Goal: Information Seeking & Learning: Learn about a topic

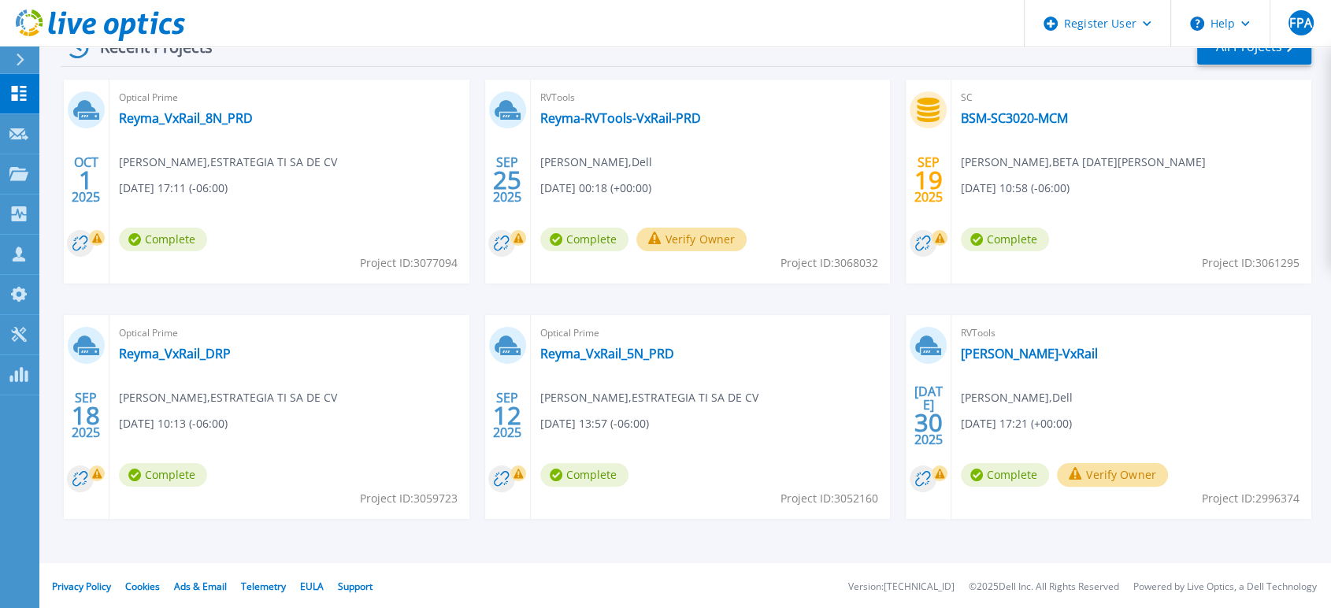
scroll to position [87, 0]
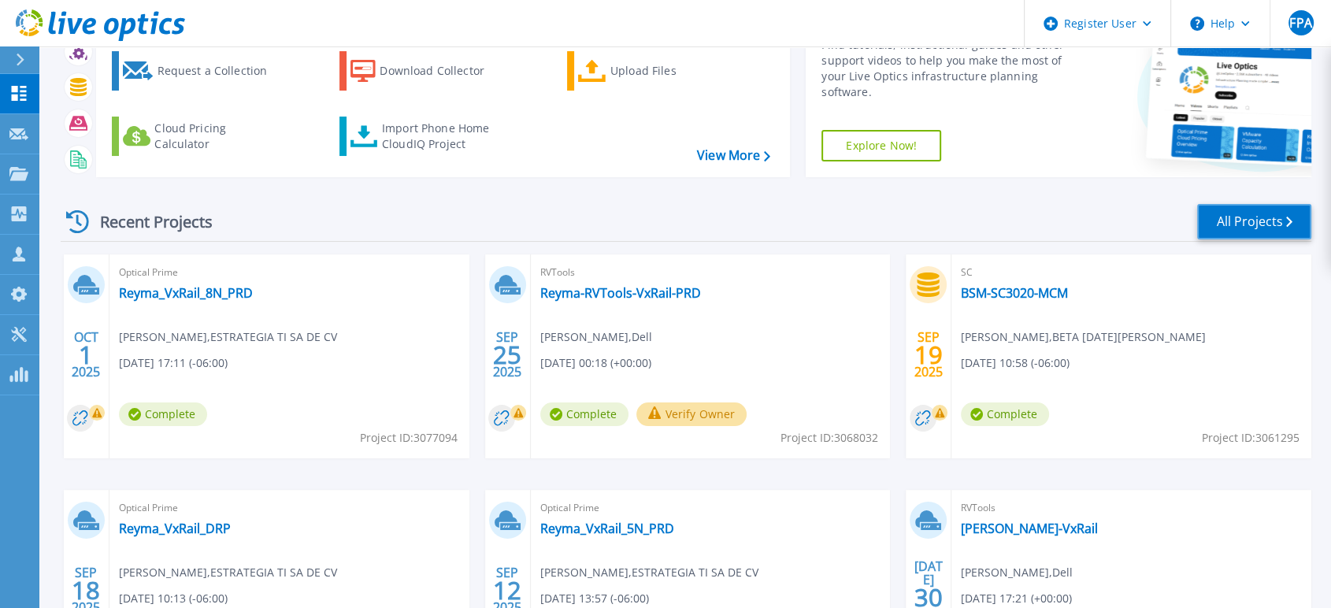
click at [1234, 215] on link "All Projects" at bounding box center [1254, 221] width 114 height 35
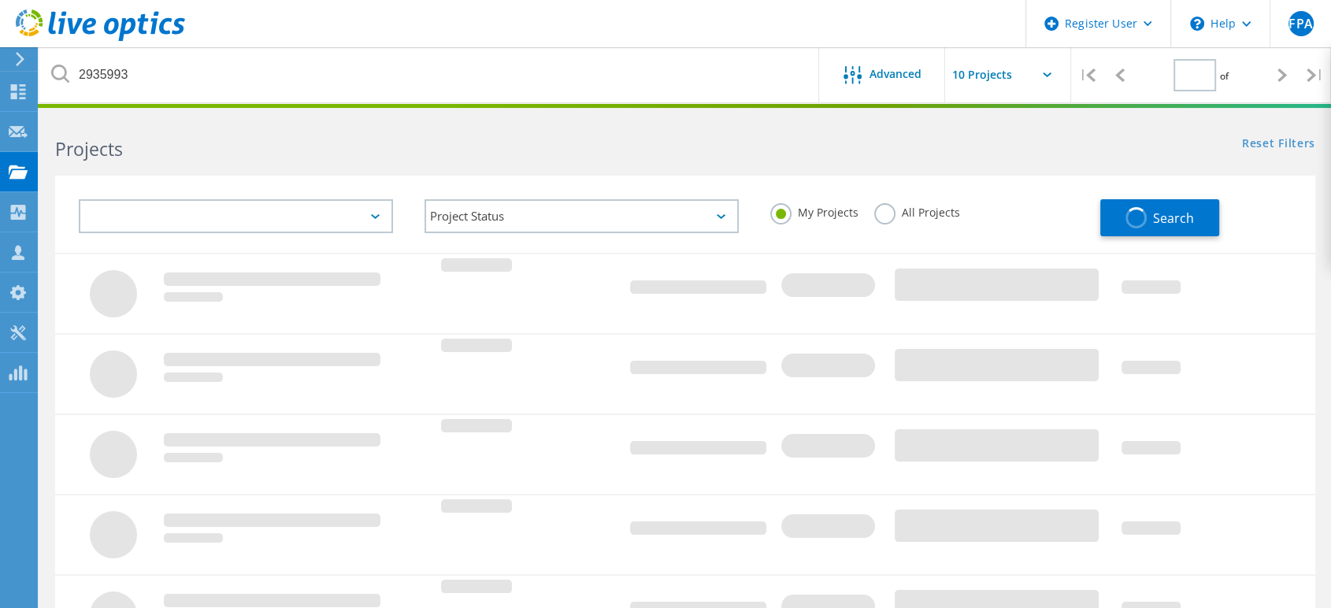
type input "1"
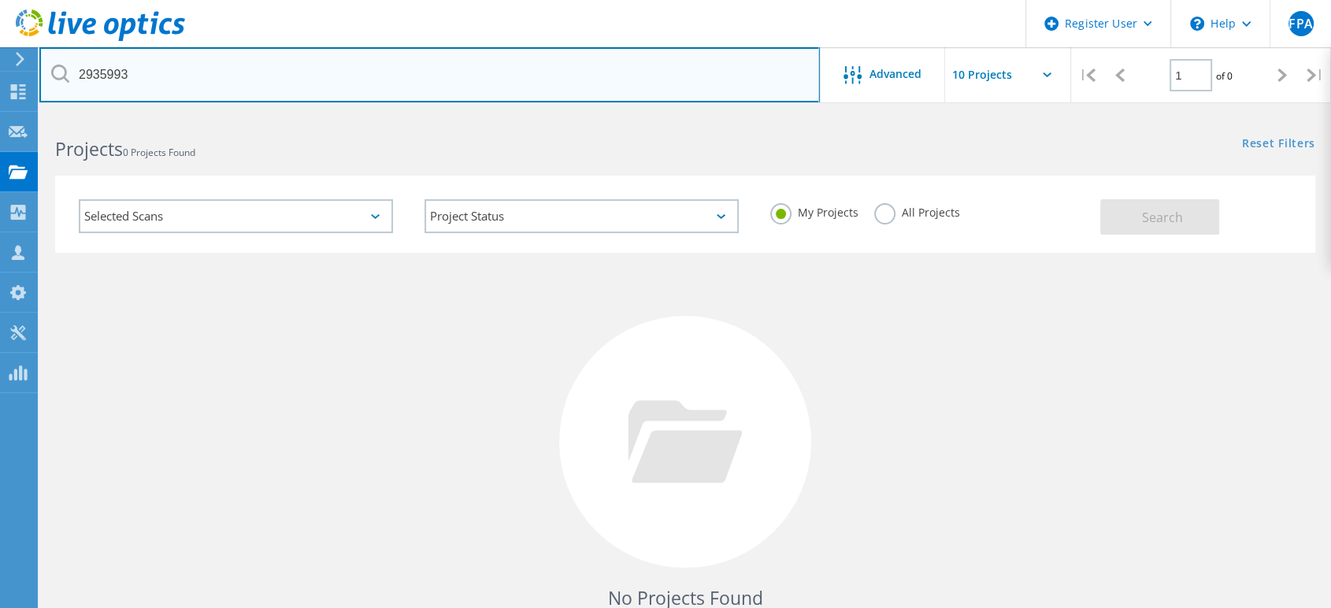
click at [271, 77] on input "2935993" at bounding box center [429, 74] width 780 height 55
type input "2"
paste input "2935995"
type input "B"
paste input "2935995"
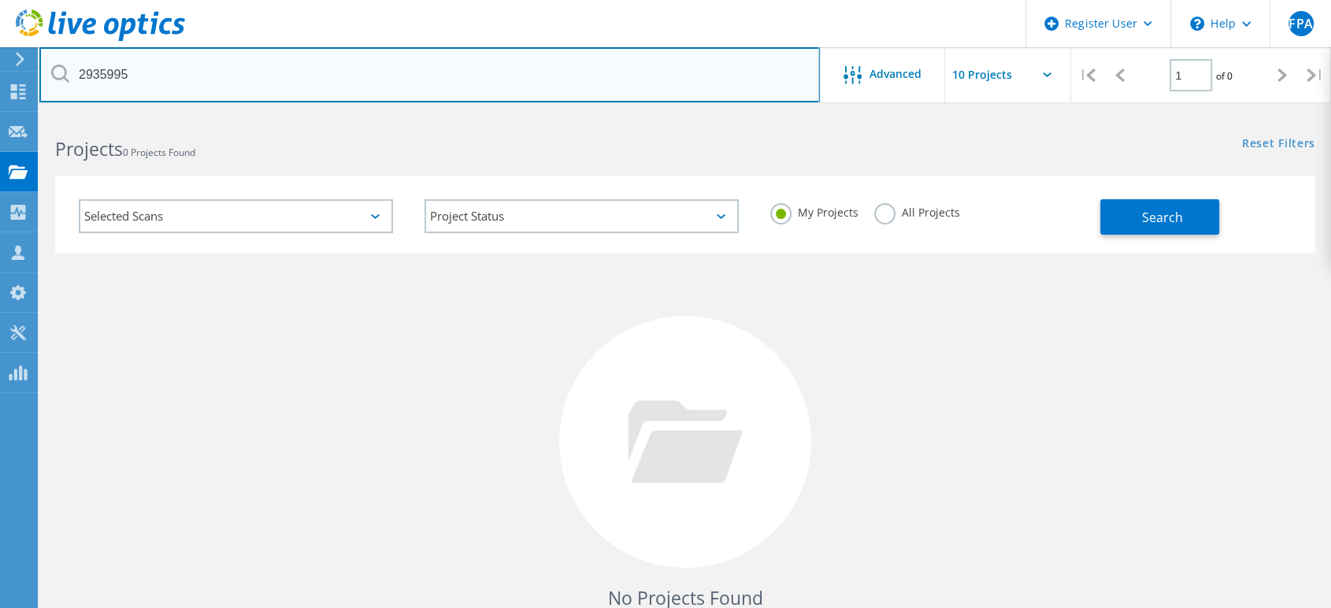
type input "2935995"
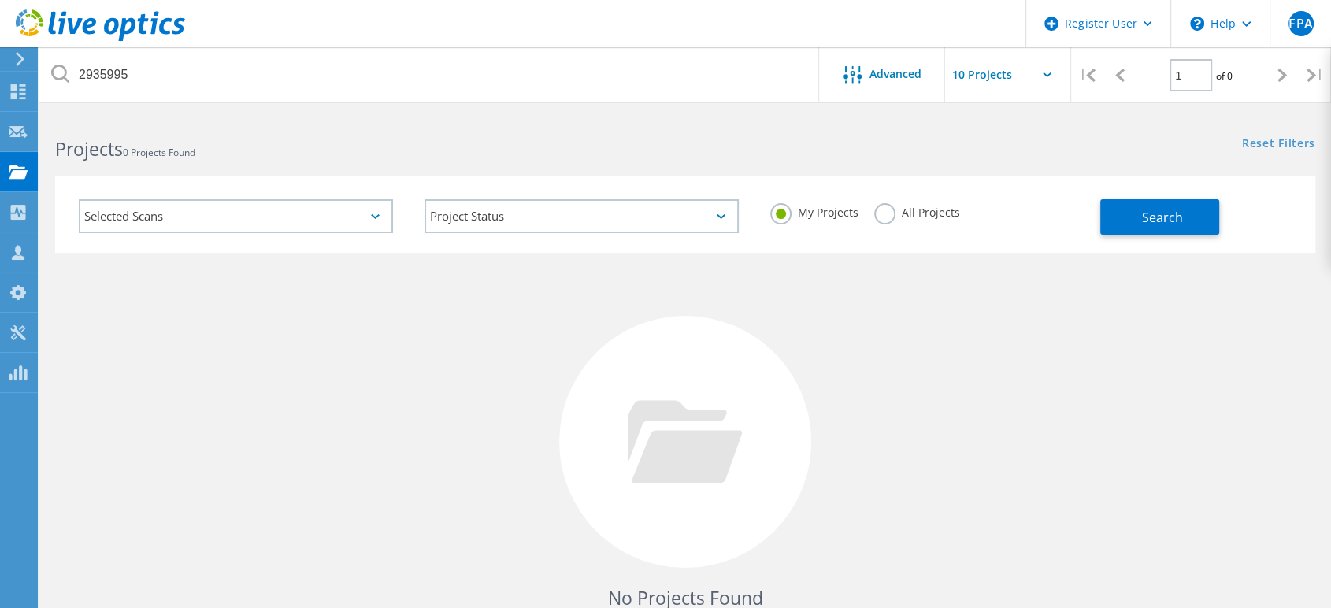
click at [880, 213] on label "All Projects" at bounding box center [917, 210] width 86 height 15
click at [0, 0] on input "All Projects" at bounding box center [0, 0] width 0 height 0
click at [1134, 218] on button "Search" at bounding box center [1159, 216] width 119 height 35
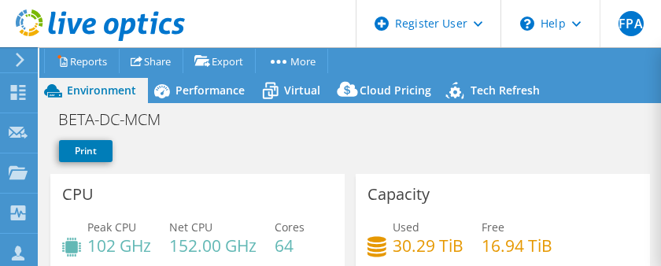
select select "USD"
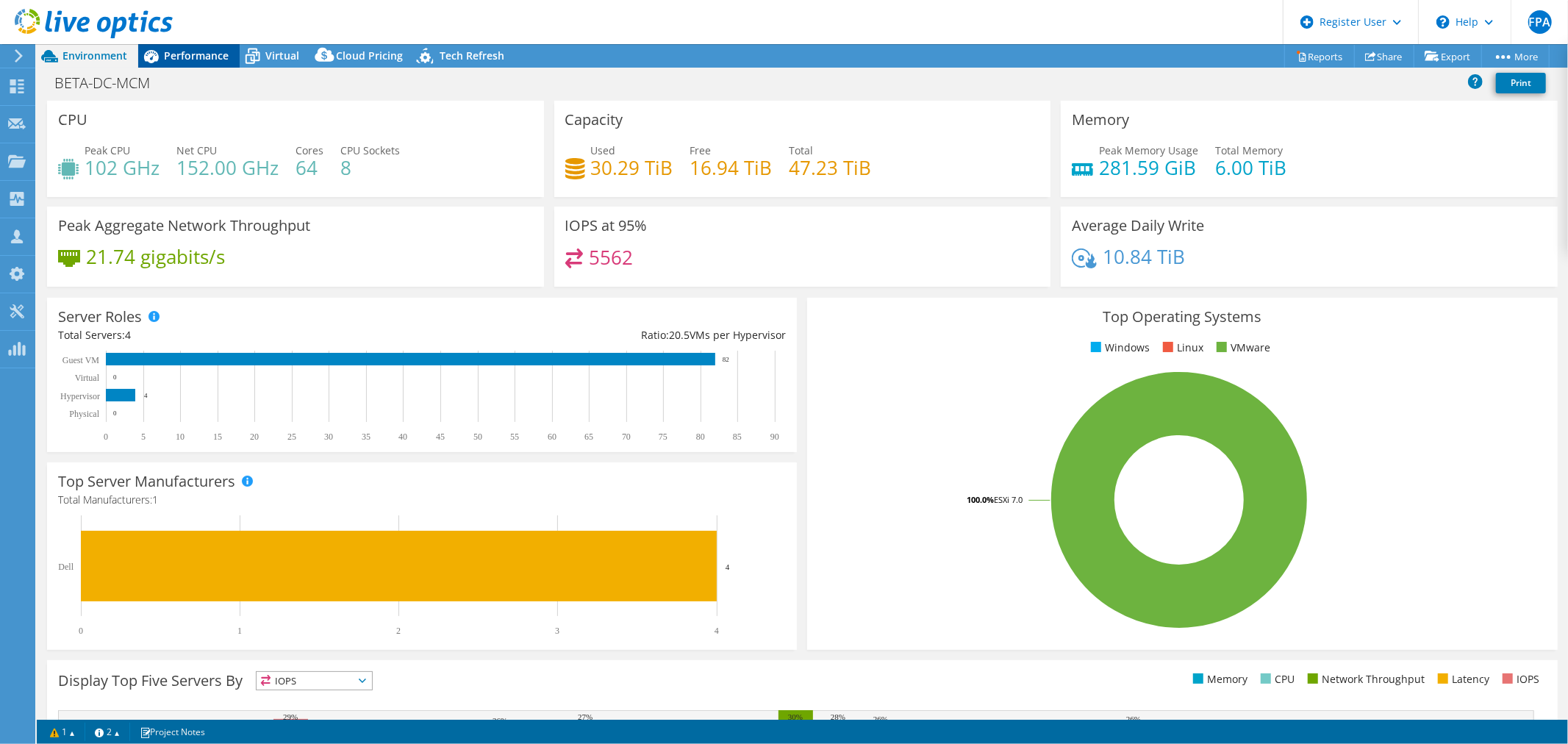
click at [199, 57] on span "Performance" at bounding box center [196, 55] width 64 height 14
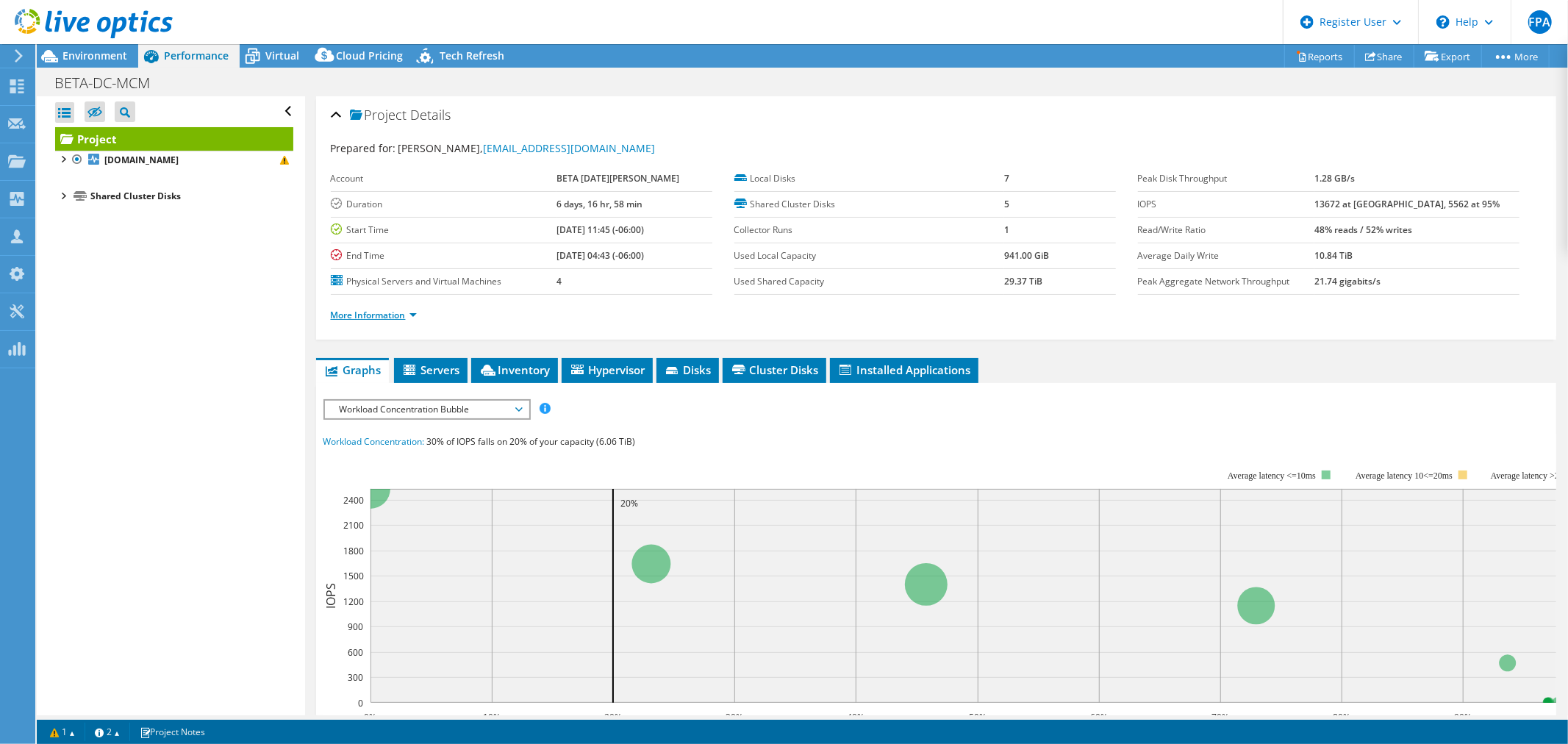
click at [413, 247] on link "More Information" at bounding box center [373, 315] width 86 height 12
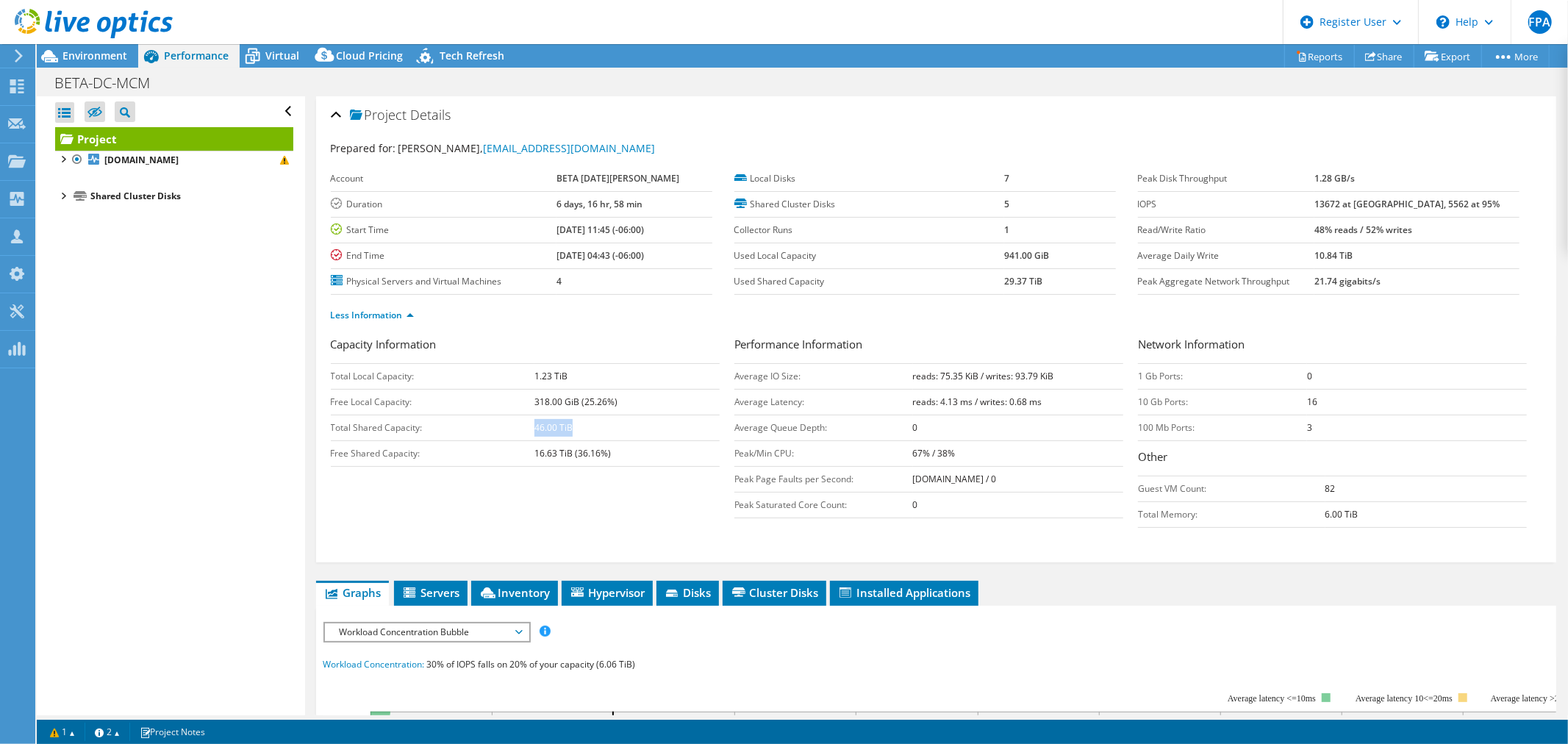
drag, startPoint x: 535, startPoint y: 430, endPoint x: 576, endPoint y: 432, distance: 41.0
click at [576, 247] on td "46.00 TiB" at bounding box center [627, 428] width 185 height 26
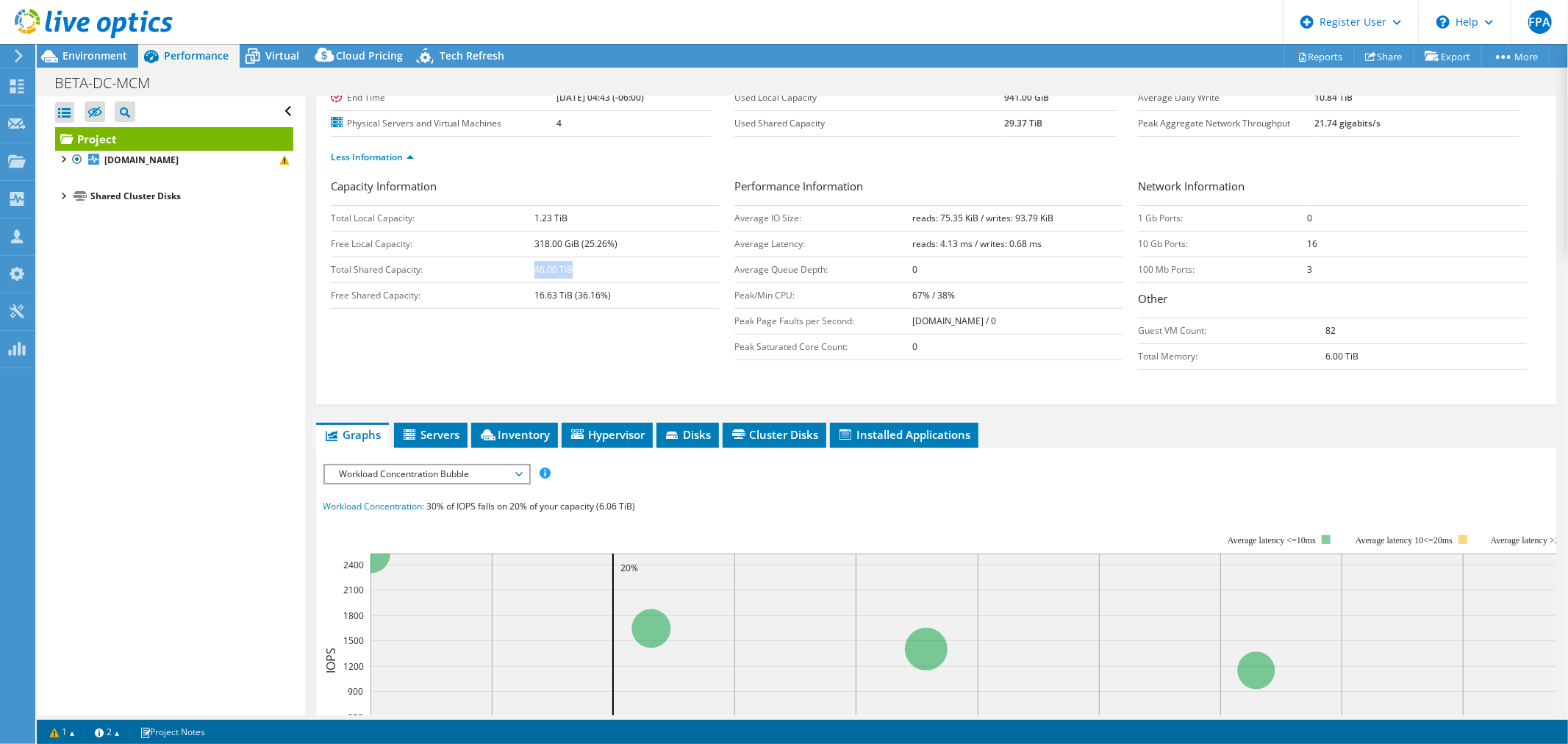
scroll to position [163, 0]
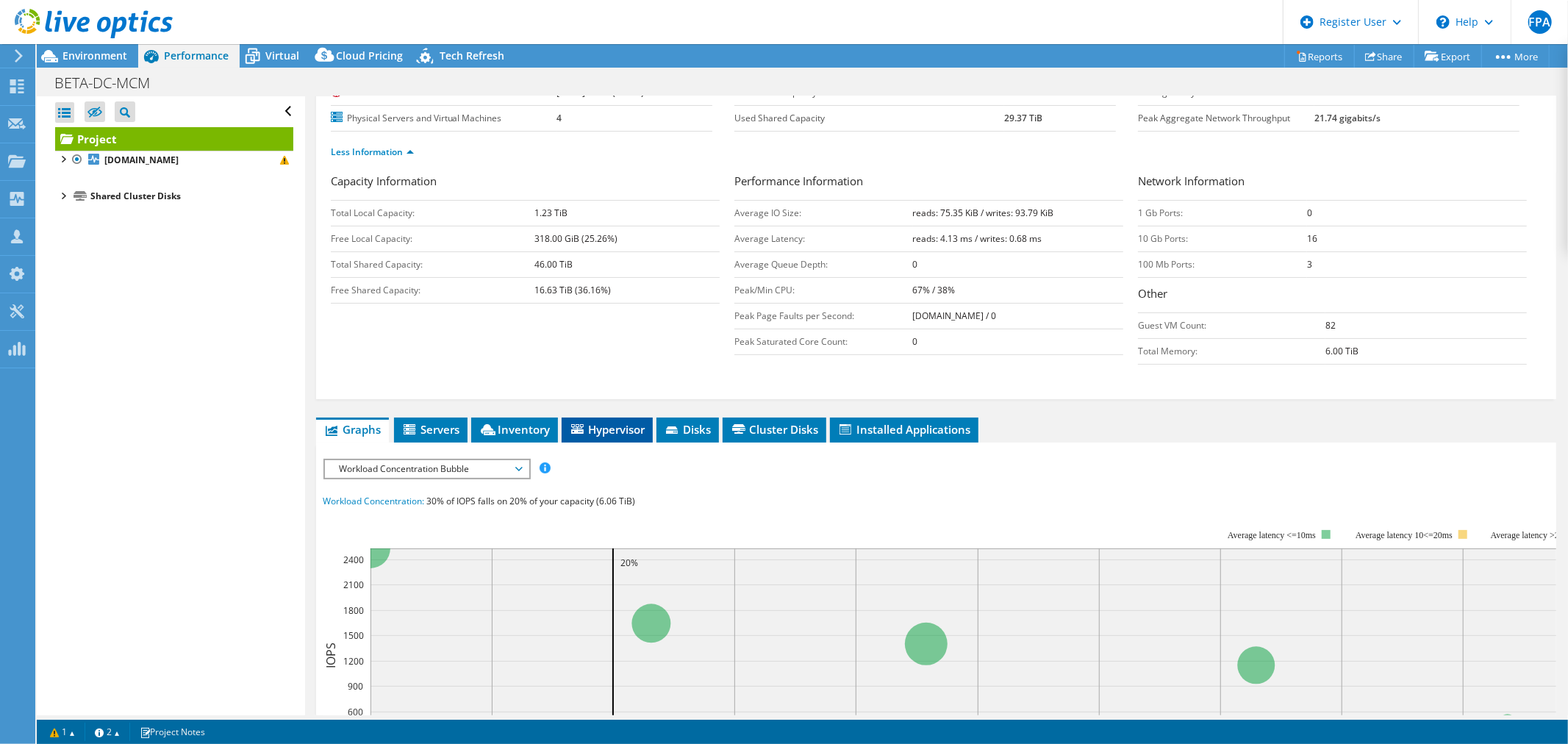
click at [609, 247] on span "Hypervisor" at bounding box center [608, 429] width 77 height 15
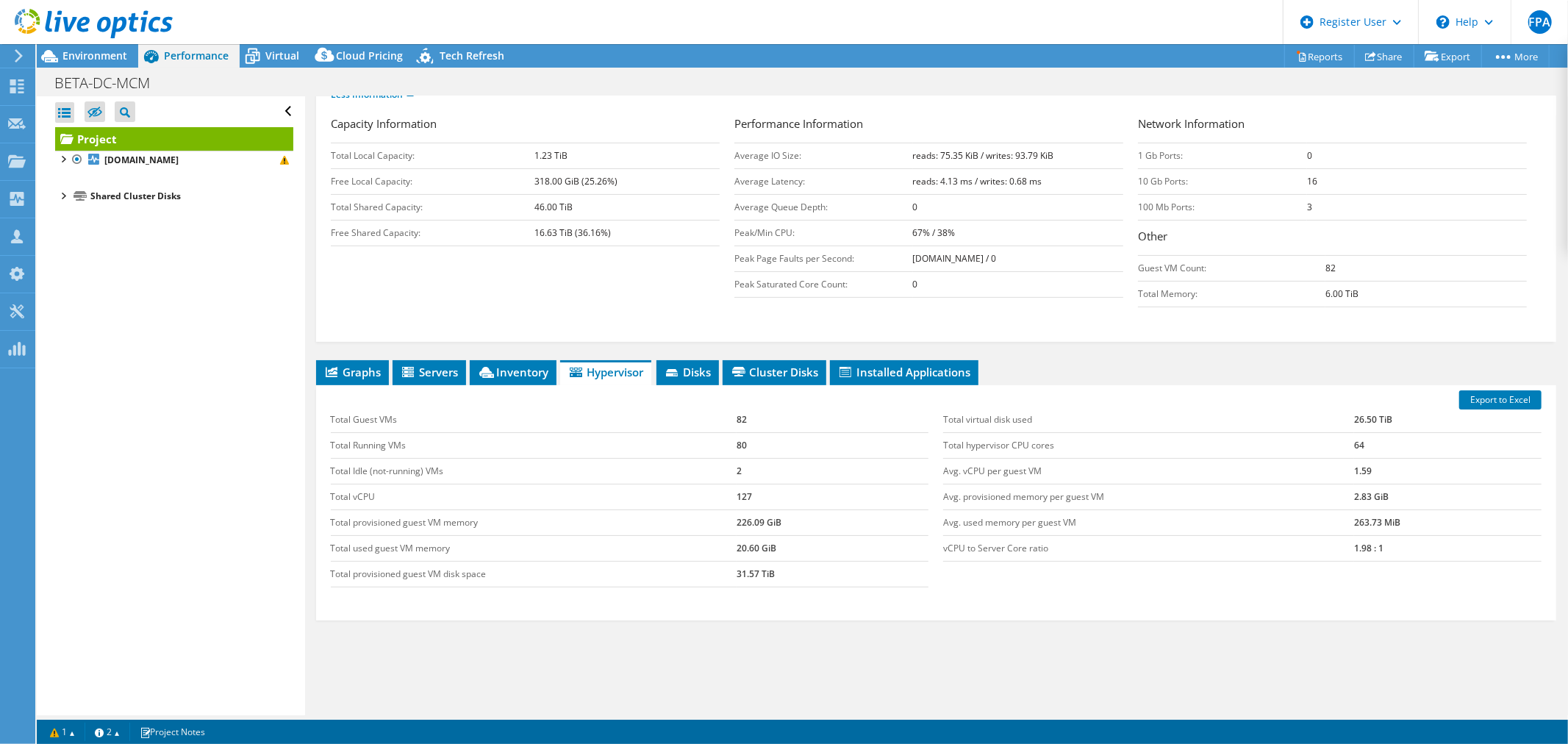
scroll to position [245, 0]
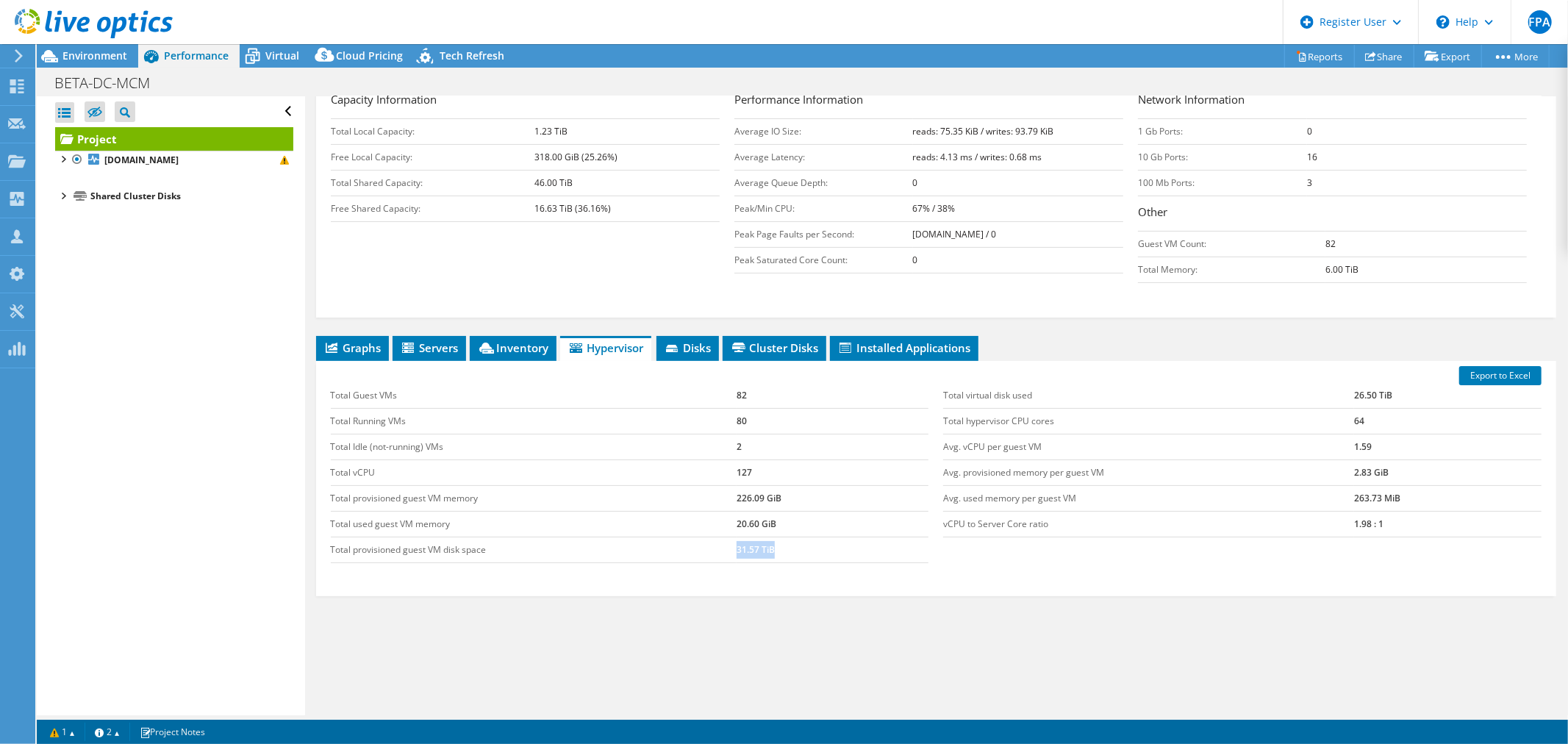
drag, startPoint x: 739, startPoint y: 547, endPoint x: 770, endPoint y: 548, distance: 31.0
click at [617, 247] on tr "Total provisioned guest VM disk space 31.57 TiB" at bounding box center [629, 550] width 598 height 26
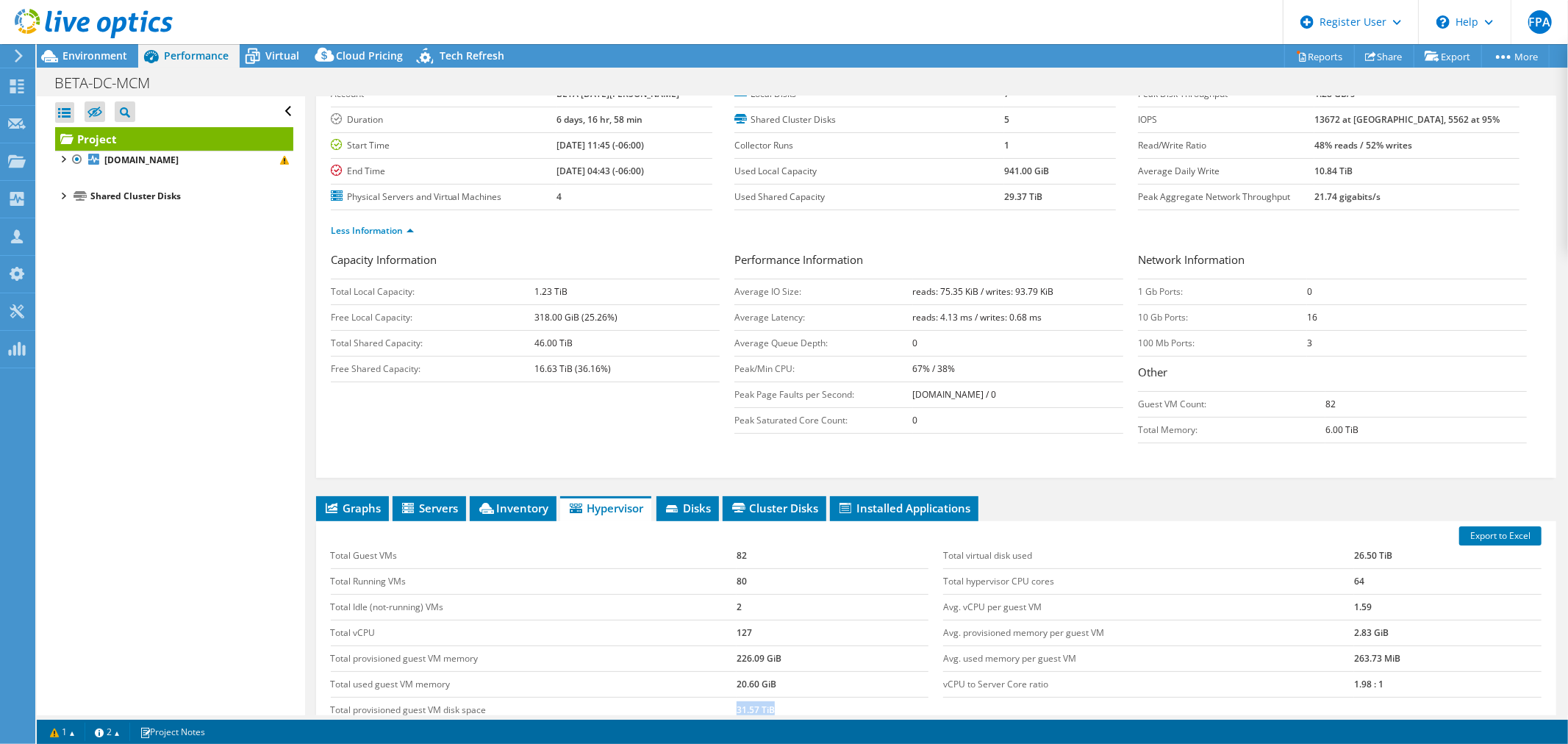
scroll to position [163, 0]
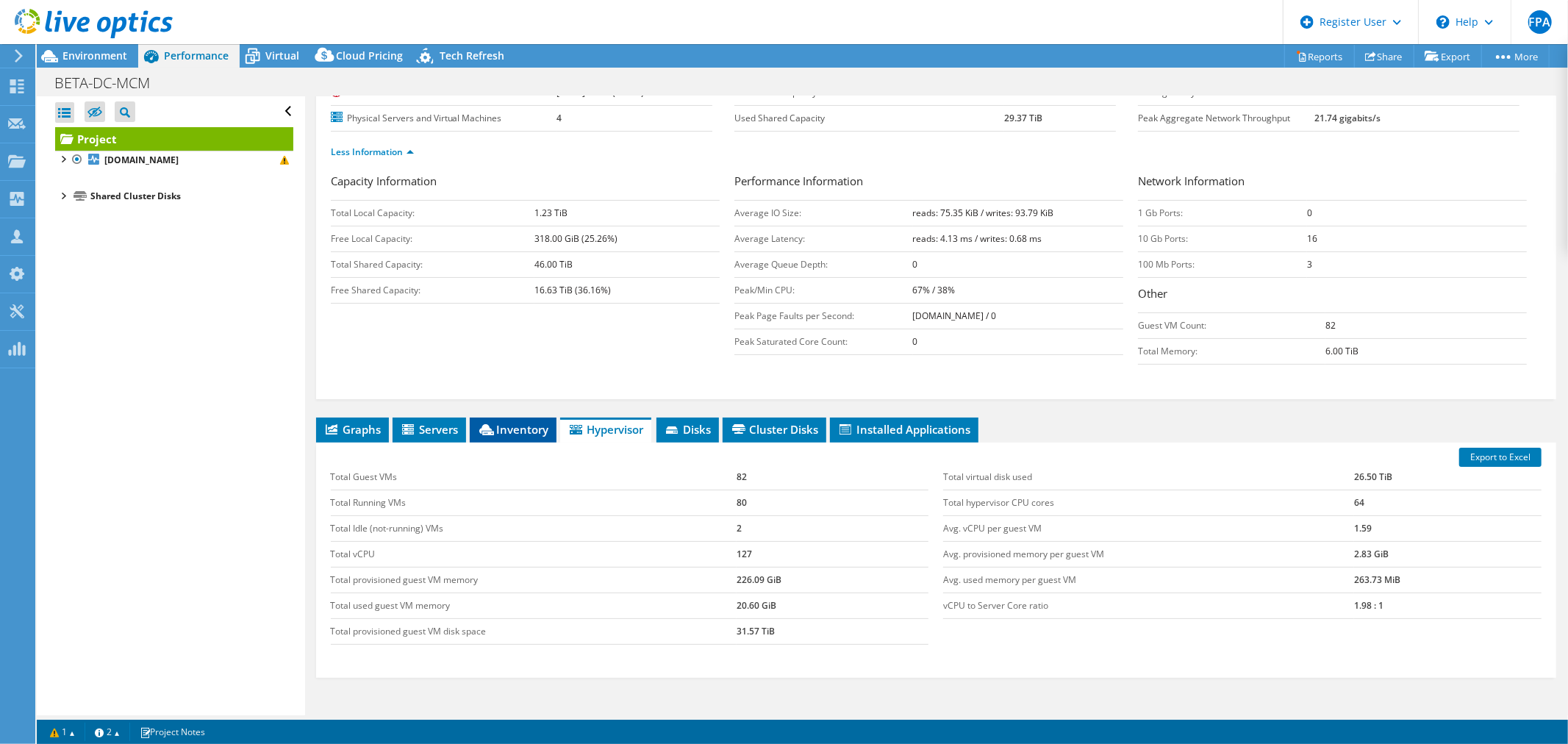
click at [523, 247] on span "Inventory" at bounding box center [512, 429] width 72 height 15
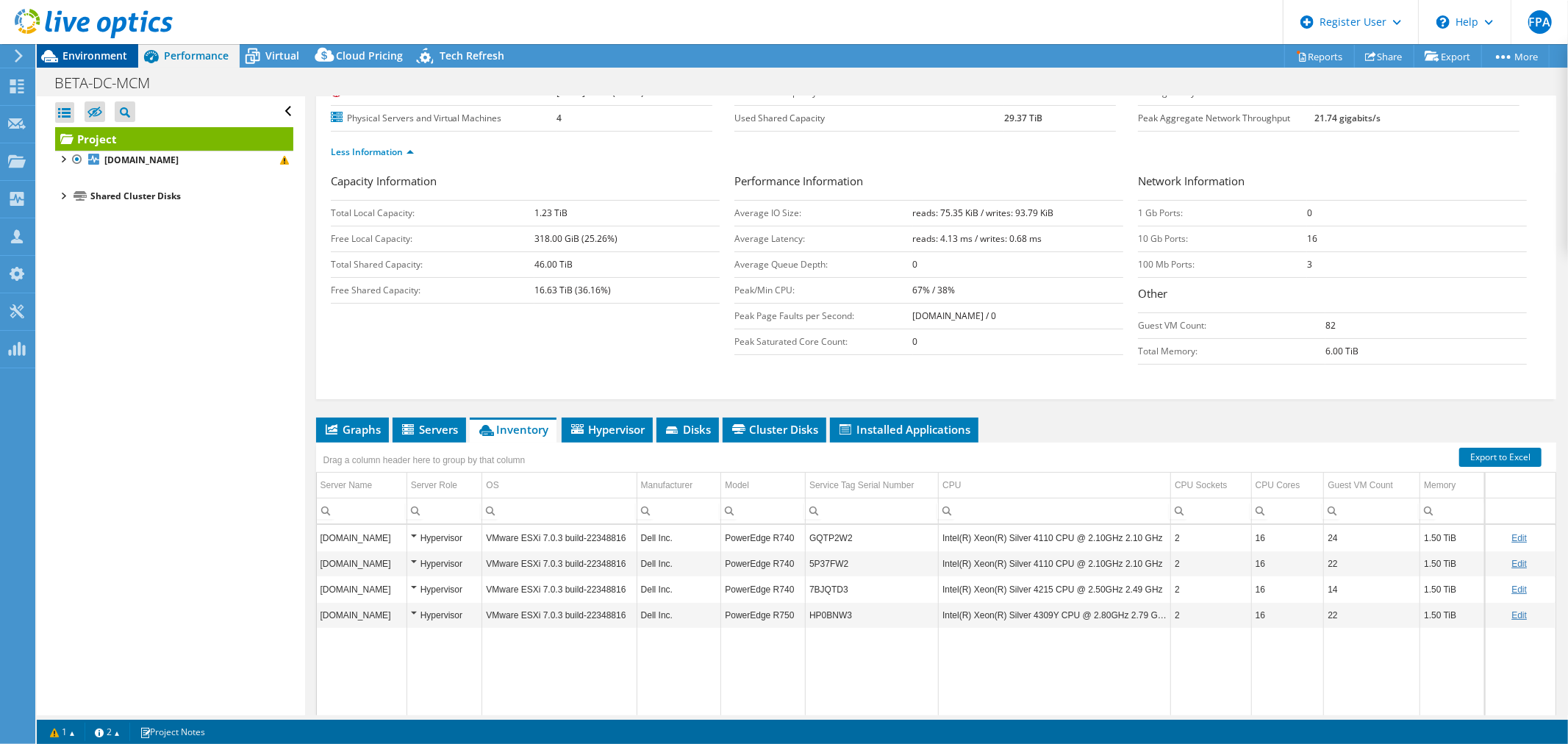
click at [116, 56] on span "Environment" at bounding box center [94, 55] width 64 height 14
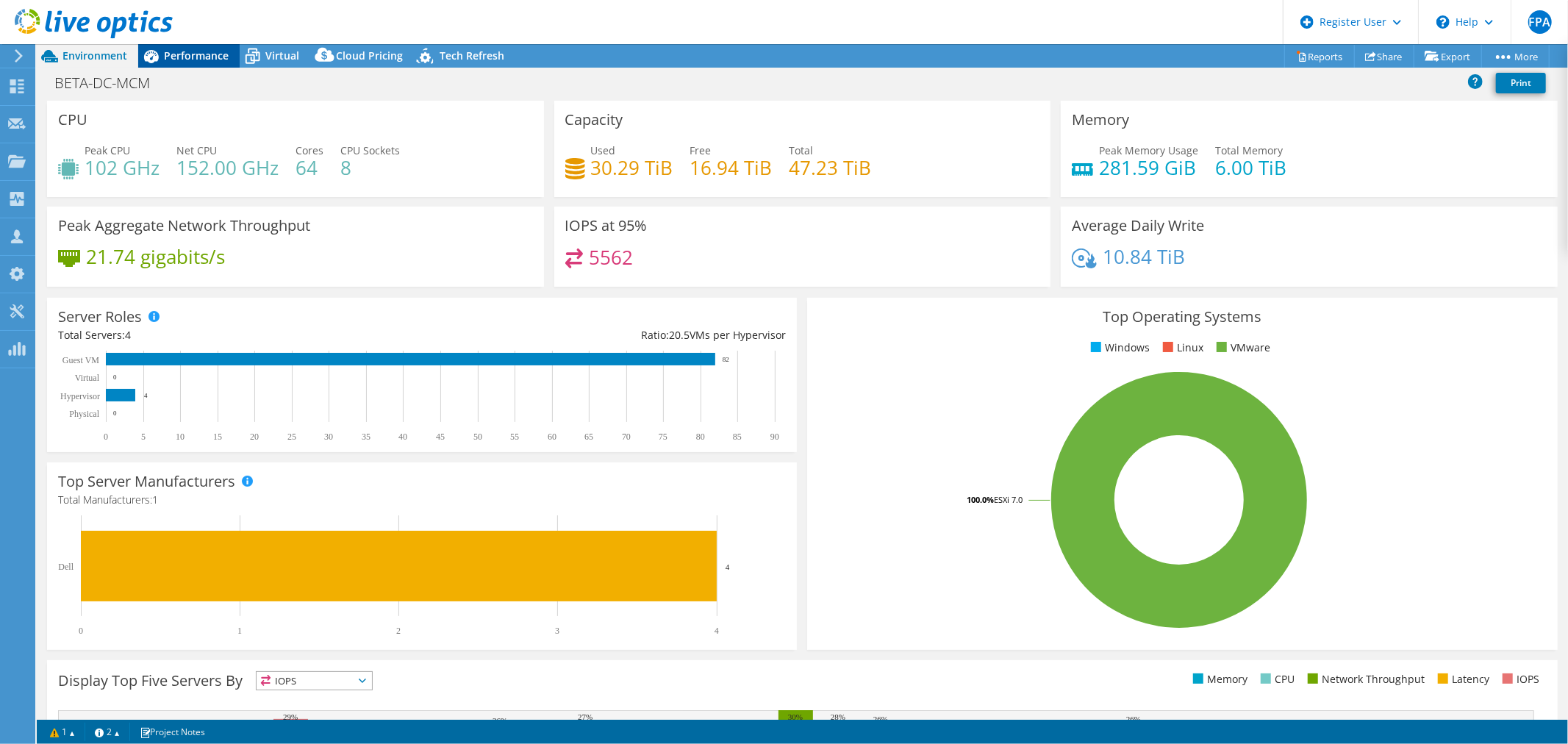
click at [217, 61] on span "Performance" at bounding box center [196, 55] width 64 height 14
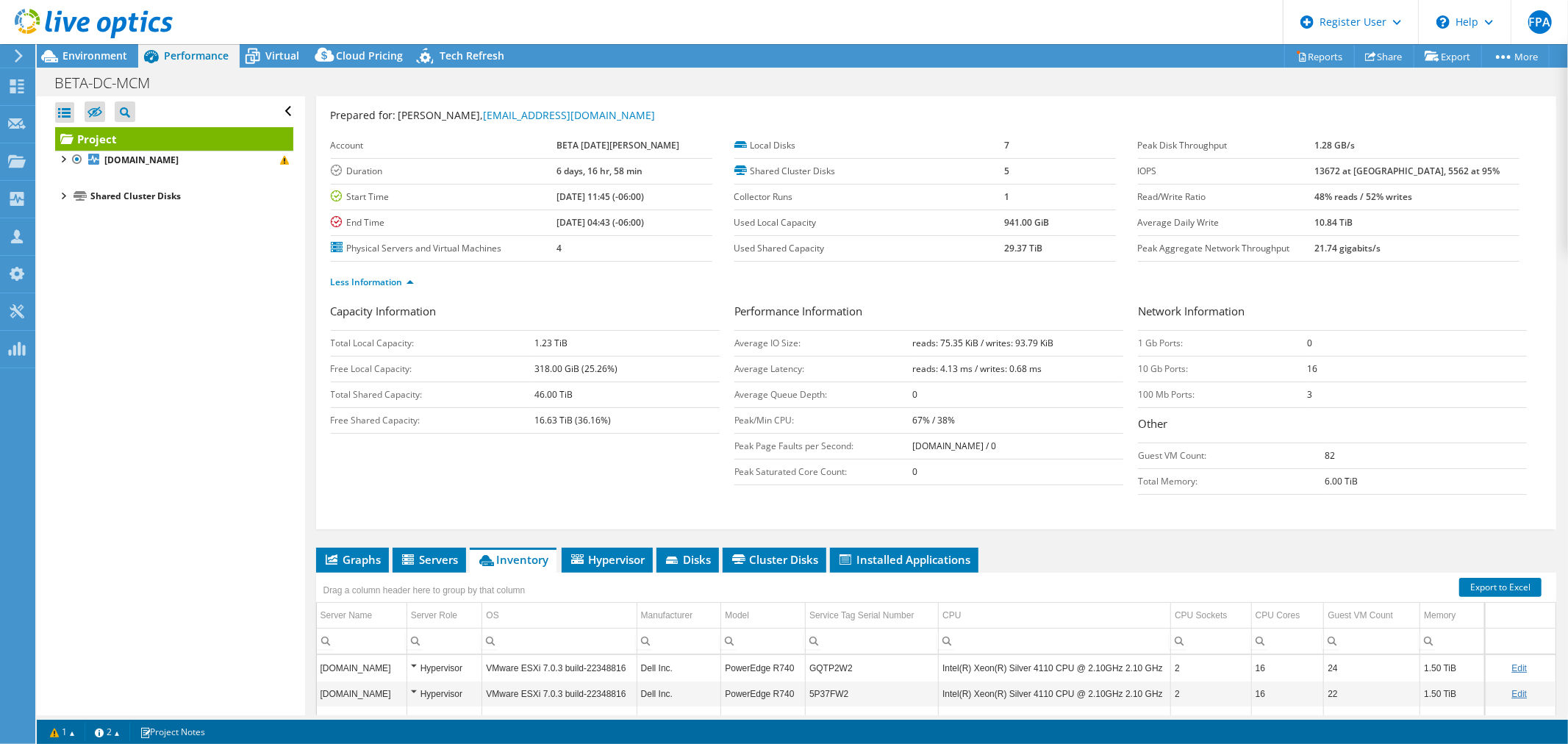
scroll to position [0, 0]
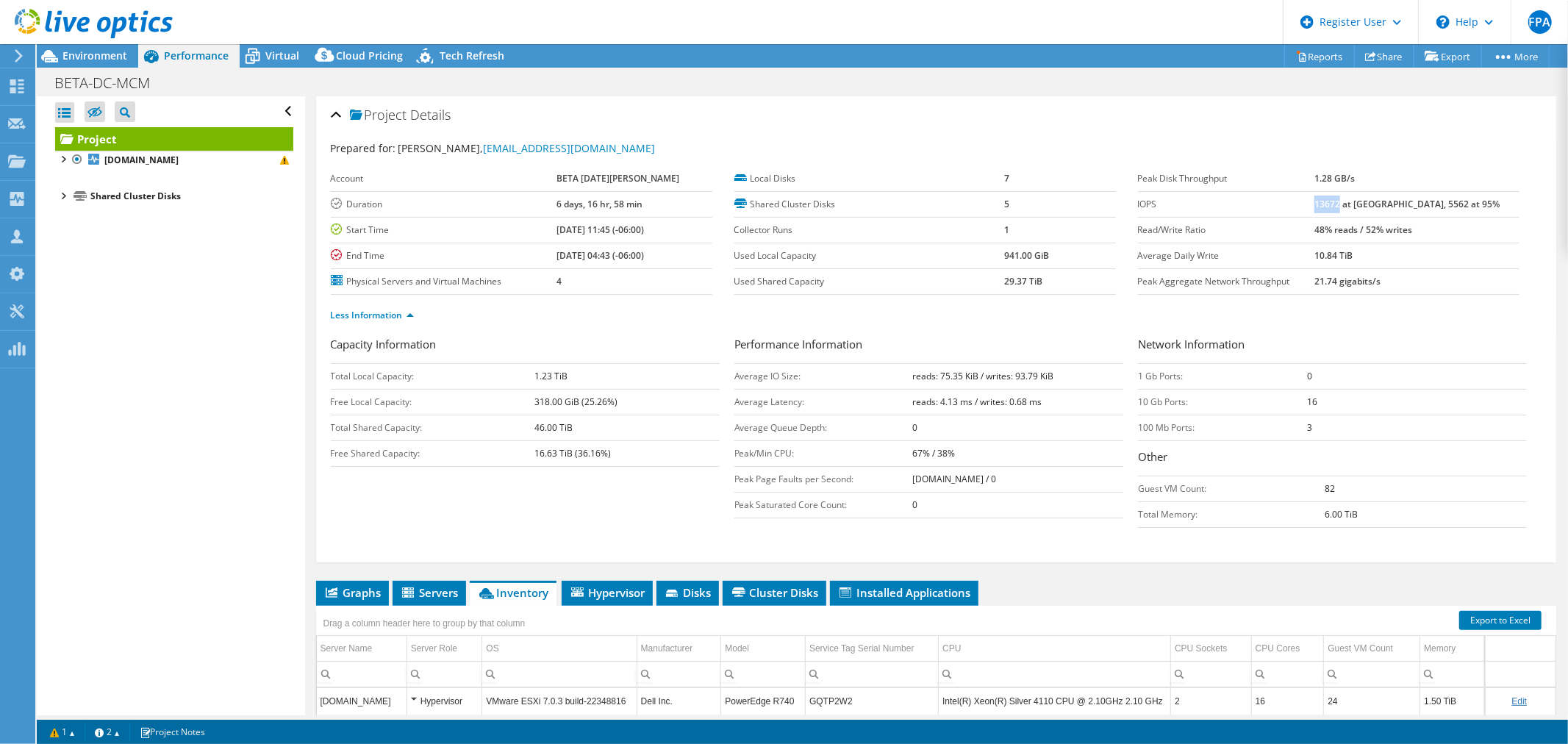
drag, startPoint x: 1352, startPoint y: 209, endPoint x: 1373, endPoint y: 212, distance: 21.2
click at [617, 212] on td "13672 at [GEOGRAPHIC_DATA], 5562 at 95%" at bounding box center [1417, 204] width 205 height 26
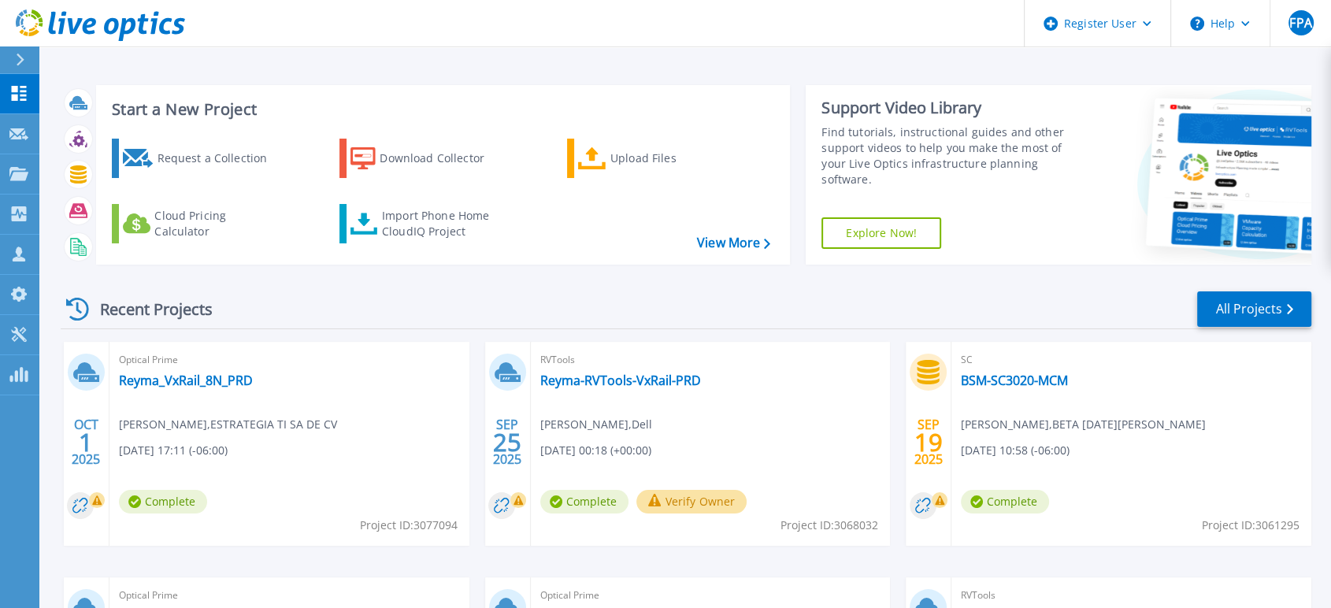
scroll to position [87, 0]
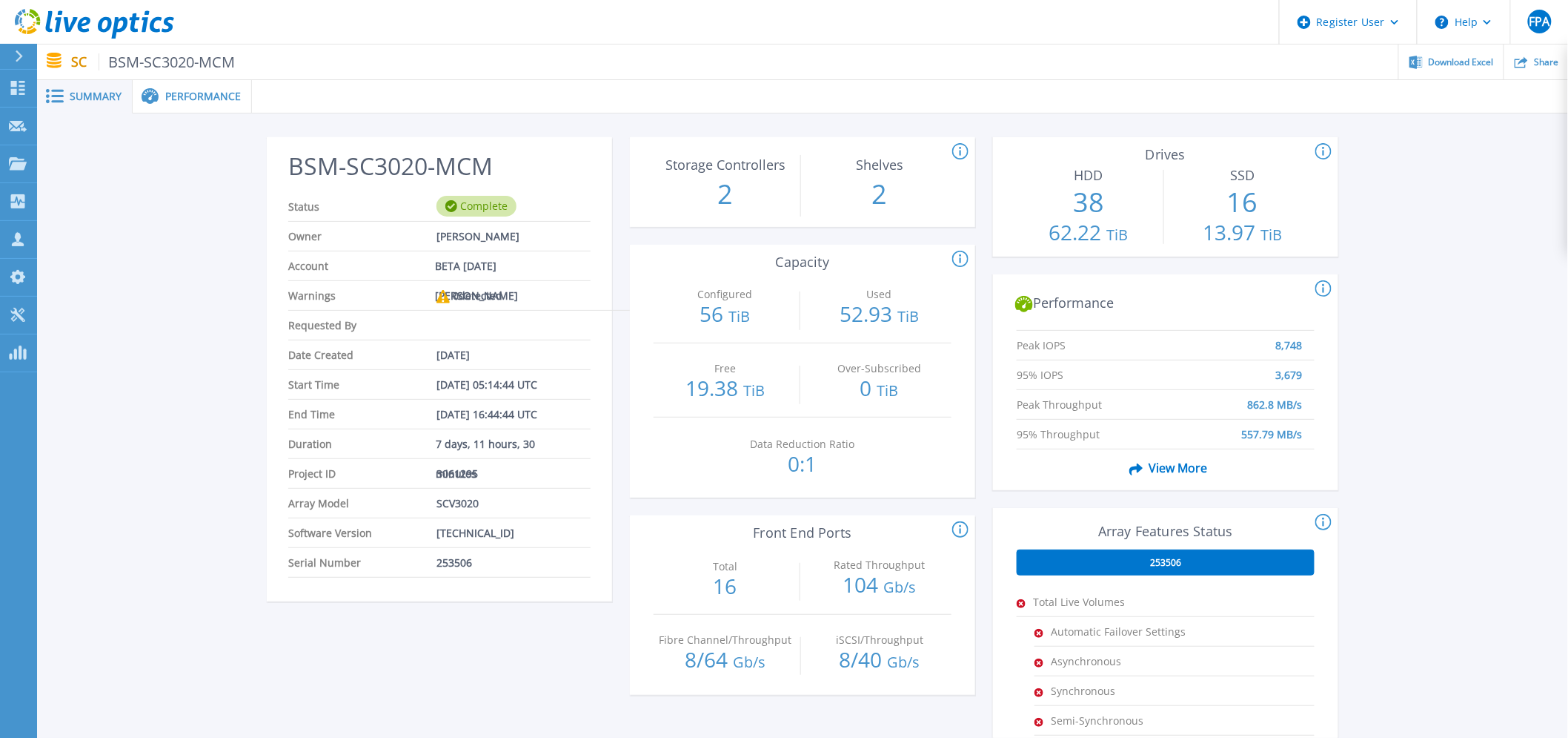
click at [632, 249] on icon at bounding box center [960, 259] width 16 height 18
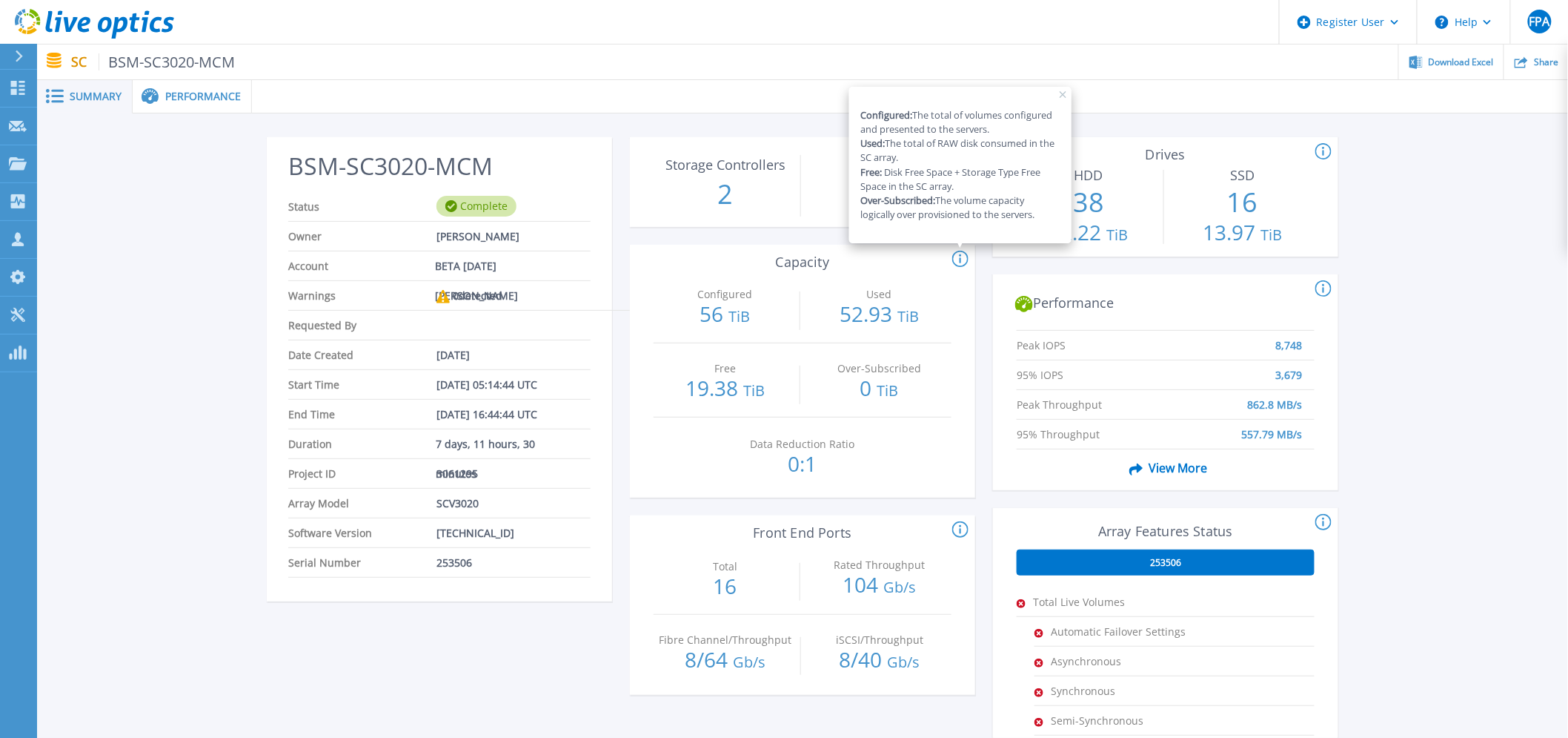
click at [632, 249] on p "19.38 TiB" at bounding box center [726, 389] width 143 height 24
click at [229, 102] on span "Performance" at bounding box center [203, 96] width 75 height 10
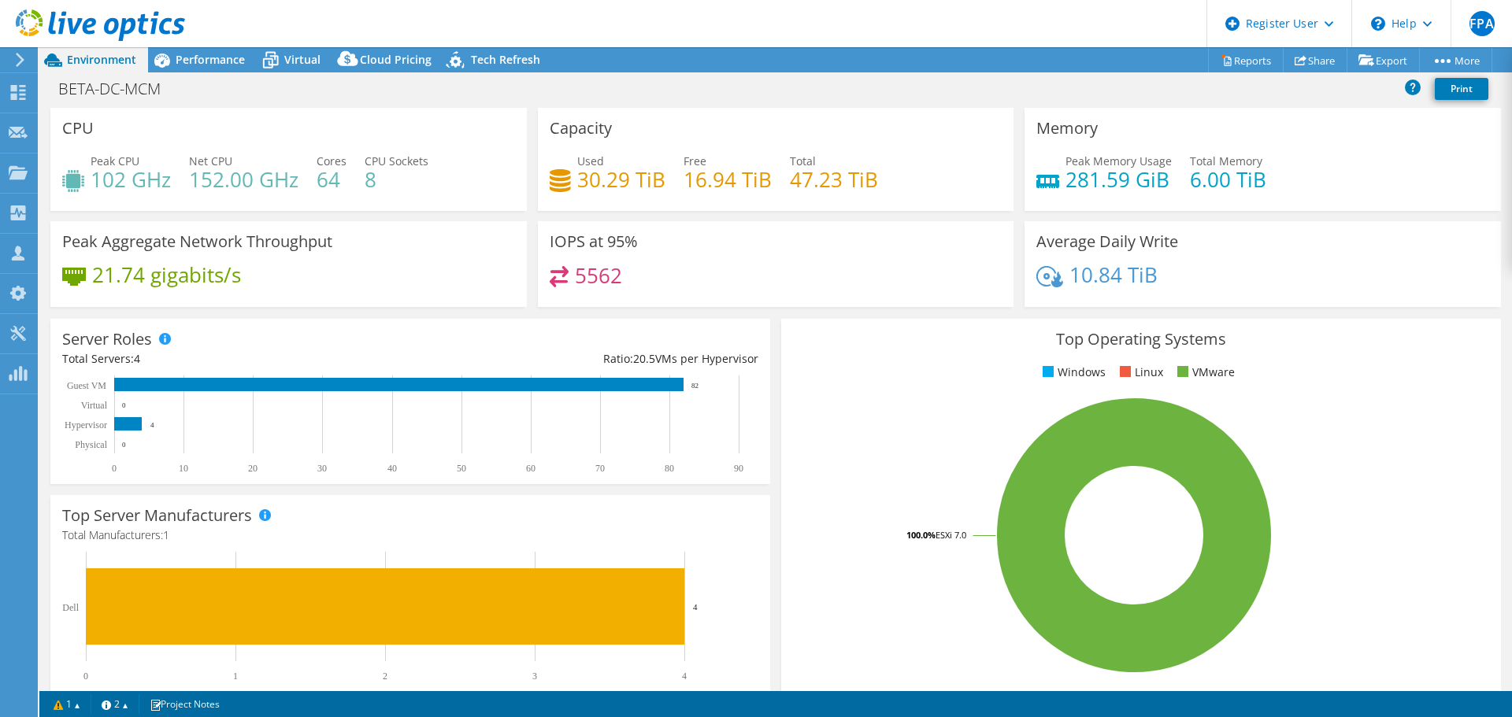
select select "USD"
